Goal: Communication & Community: Participate in discussion

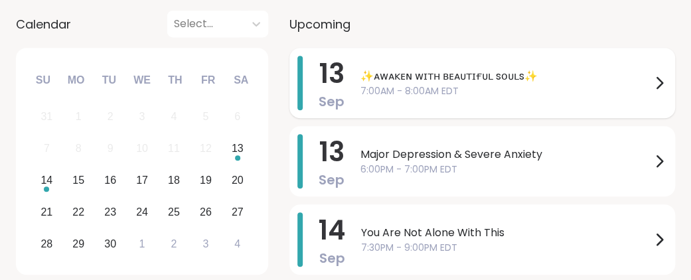
click at [571, 84] on span "✨ᴀᴡᴀᴋᴇɴ ᴡɪᴛʜ ʙᴇᴀᴜᴛɪғᴜʟ sᴏᴜʟs✨" at bounding box center [505, 76] width 291 height 16
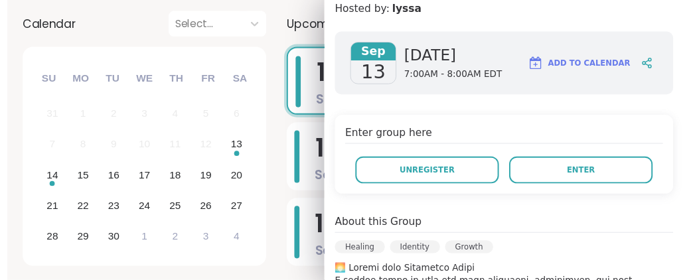
scroll to position [192, 0]
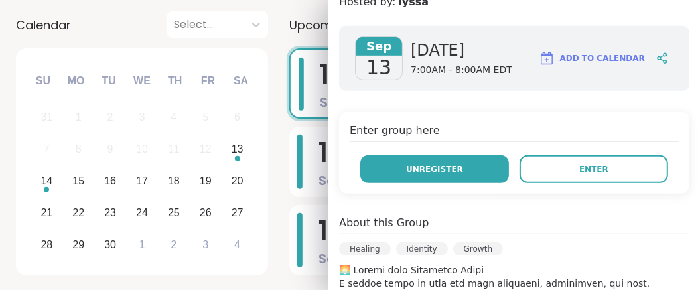
click at [453, 175] on span "Unregister" at bounding box center [434, 169] width 57 height 12
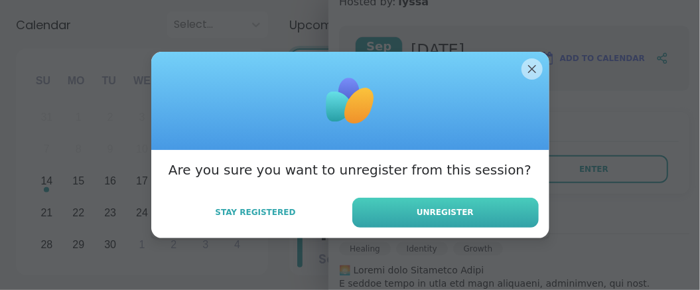
click at [453, 218] on span "Unregister" at bounding box center [445, 212] width 57 height 12
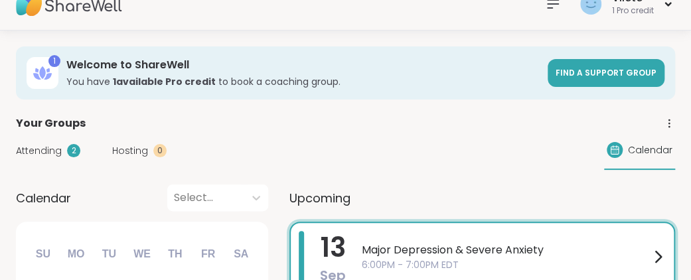
scroll to position [38, 0]
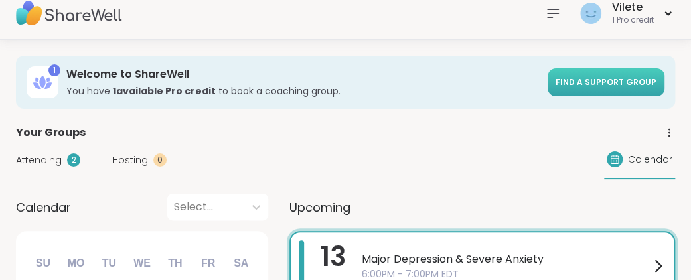
click at [593, 88] on span "Find a support group" at bounding box center [606, 81] width 101 height 11
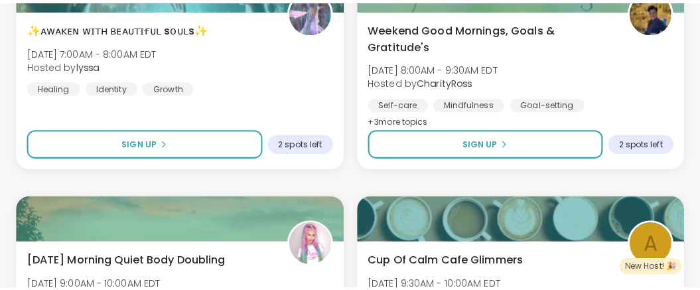
scroll to position [379, 0]
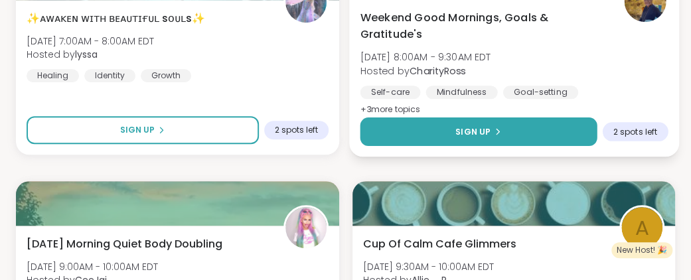
click at [479, 137] on span "Sign Up" at bounding box center [472, 131] width 35 height 12
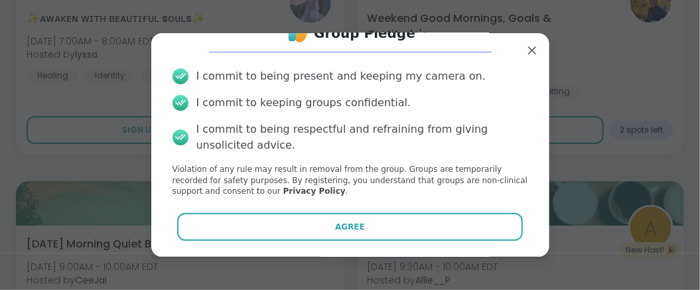
scroll to position [99, 0]
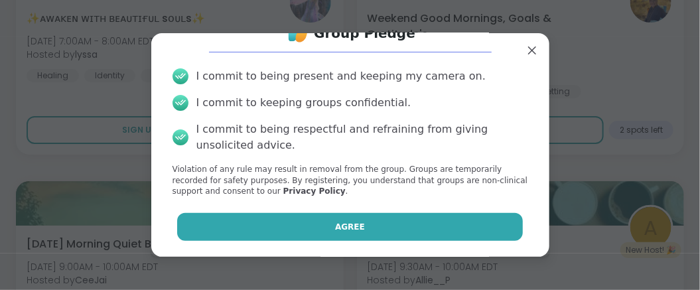
click at [372, 226] on button "Agree" at bounding box center [350, 227] width 346 height 28
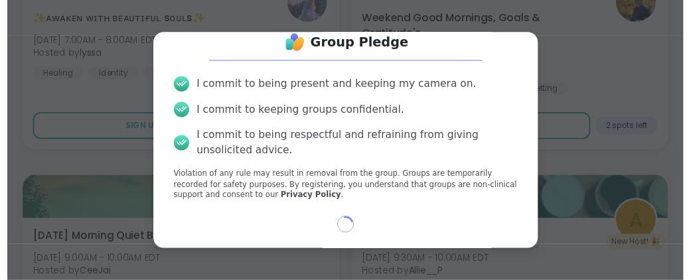
scroll to position [88, 0]
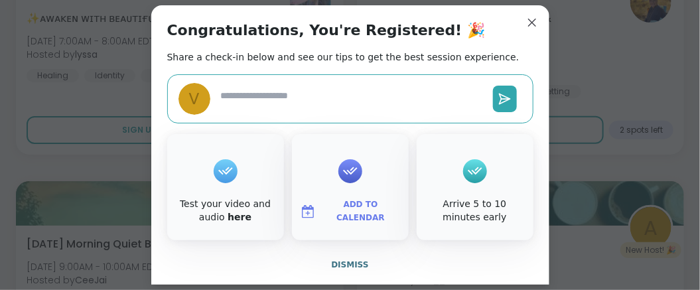
type textarea "*"
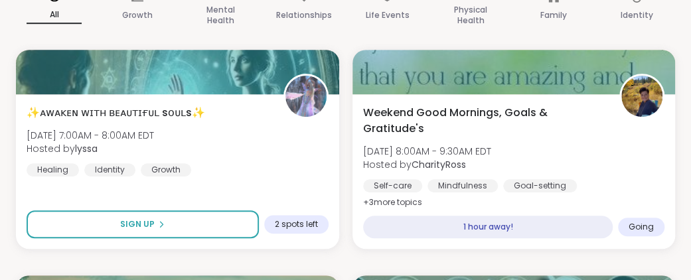
scroll to position [313, 0]
